Goal: Check status: Check status

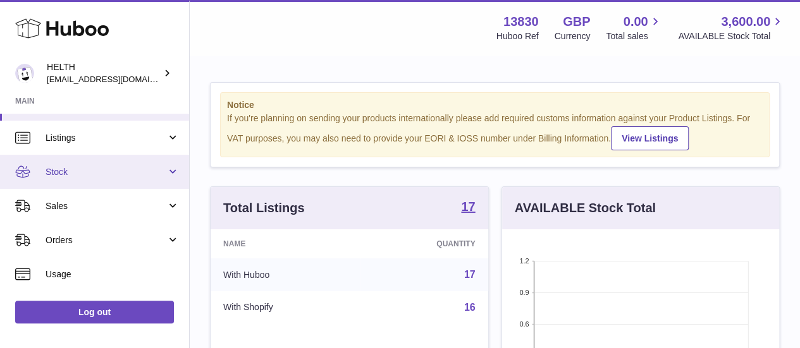
scroll to position [28, 0]
click at [127, 180] on link "Stock" at bounding box center [94, 171] width 189 height 34
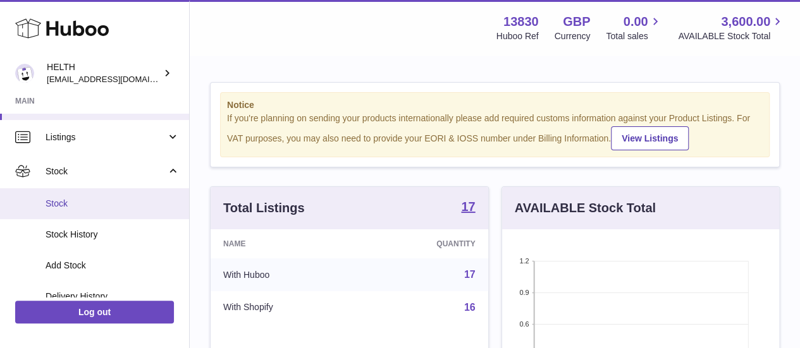
click at [111, 212] on link "Stock" at bounding box center [94, 203] width 189 height 31
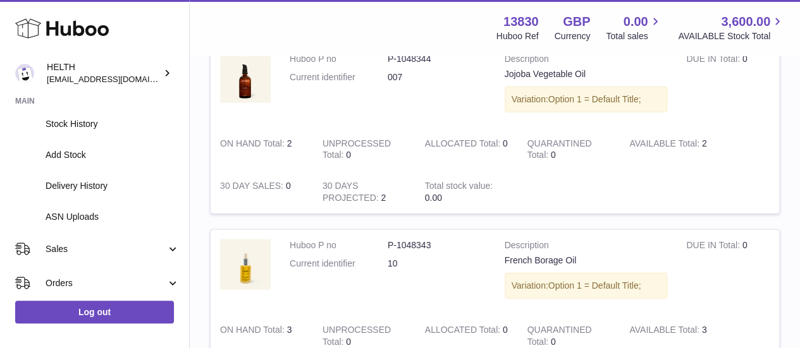
scroll to position [140, 0]
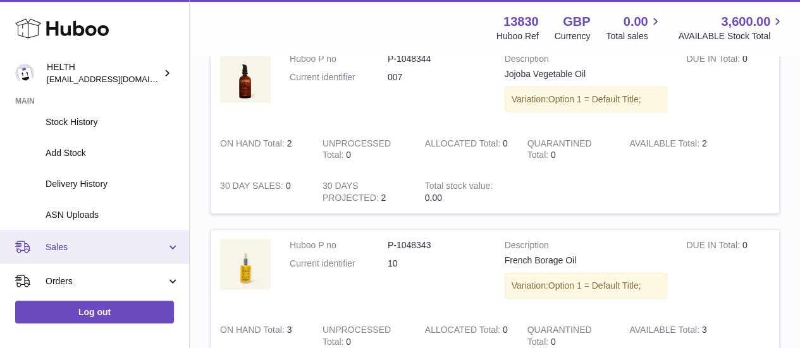
click at [64, 249] on span "Sales" at bounding box center [106, 248] width 121 height 12
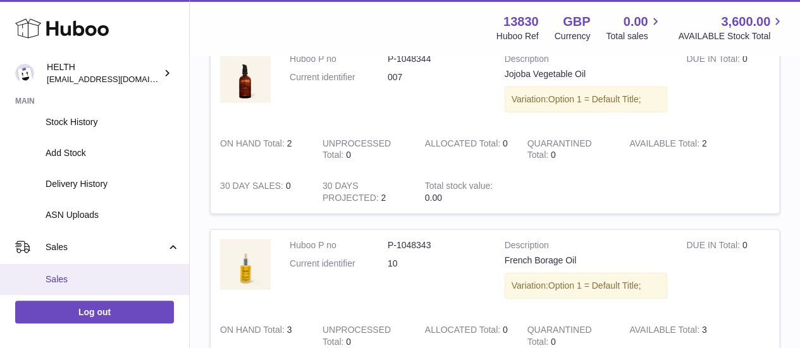
click at [88, 274] on span "Sales" at bounding box center [113, 280] width 134 height 12
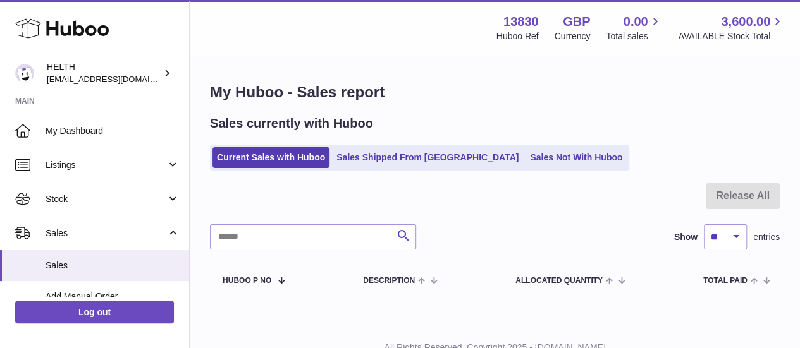
scroll to position [49, 0]
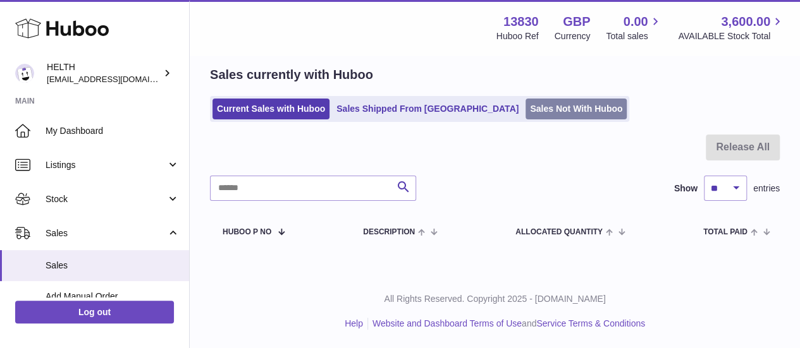
click at [539, 116] on link "Sales Not With Huboo" at bounding box center [576, 109] width 101 height 21
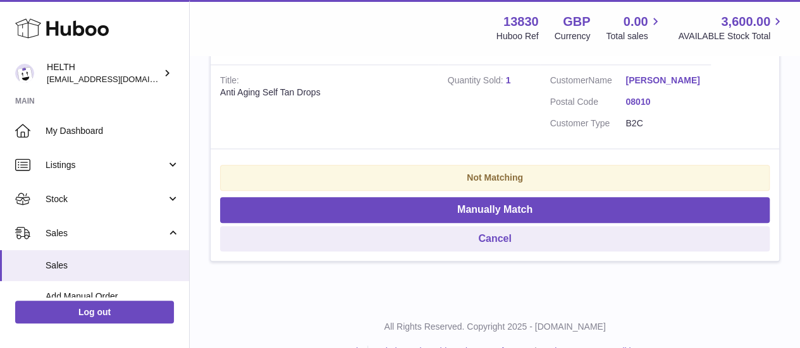
scroll to position [632, 0]
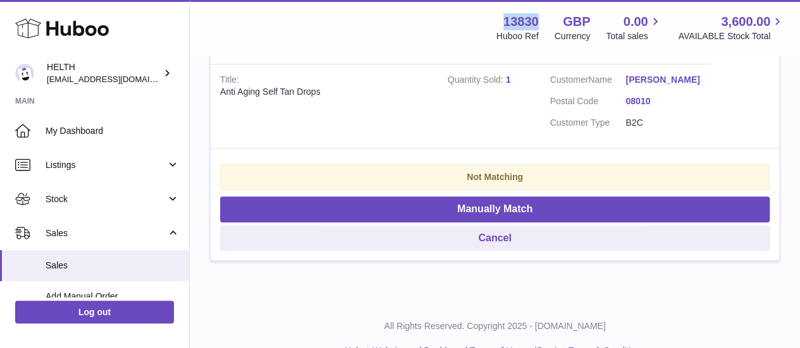
drag, startPoint x: 532, startPoint y: 22, endPoint x: 492, endPoint y: 13, distance: 40.8
click at [492, 13] on div "13830 Huboo Ref GBP Currency 0.00 Total sales 3,600.00 AVAILABLE Stock Total" at bounding box center [633, 27] width 304 height 29
copy strong "13830"
